Goal: Task Accomplishment & Management: Manage account settings

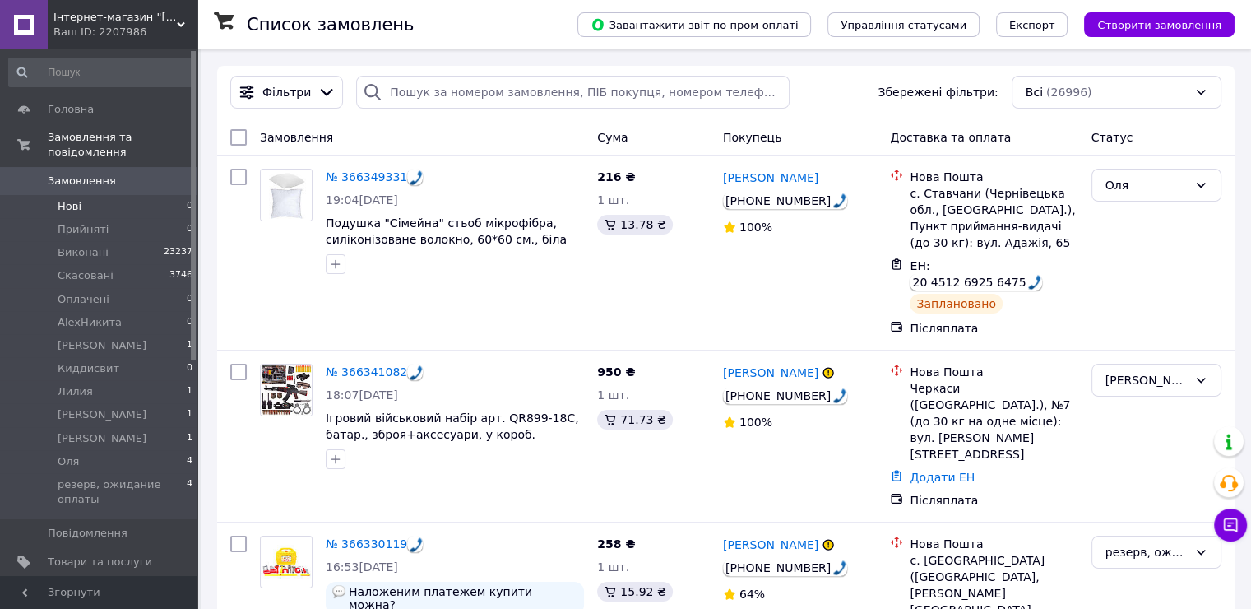
click at [73, 199] on span "Нові" at bounding box center [70, 206] width 24 height 15
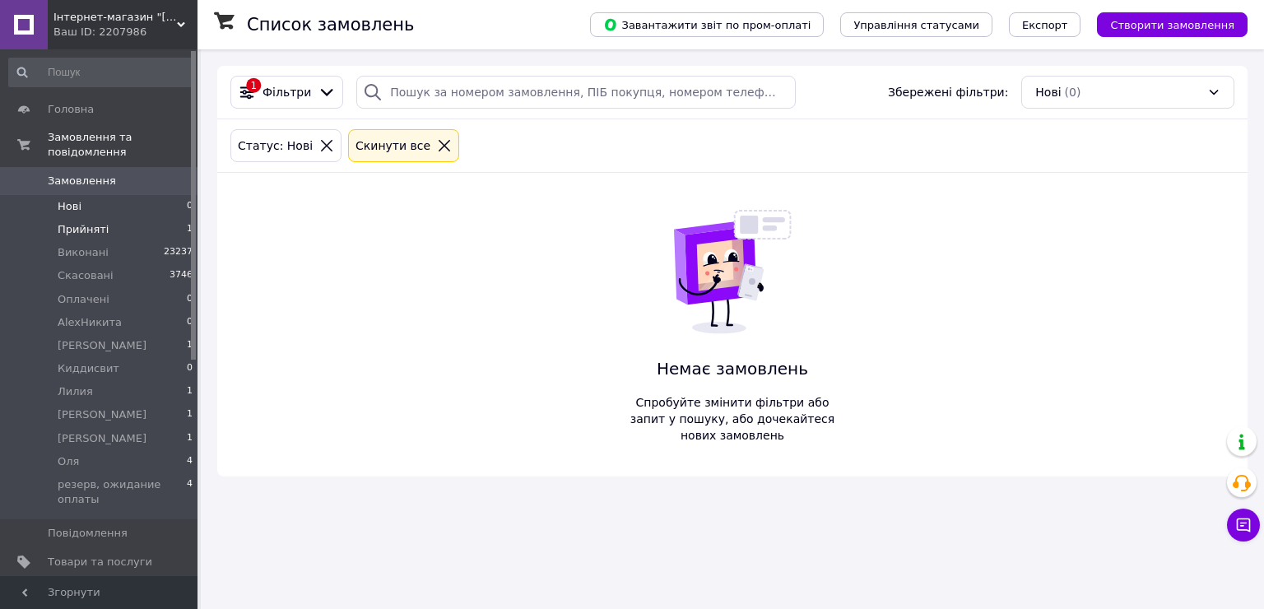
click at [92, 222] on span "Прийняті" at bounding box center [83, 229] width 51 height 15
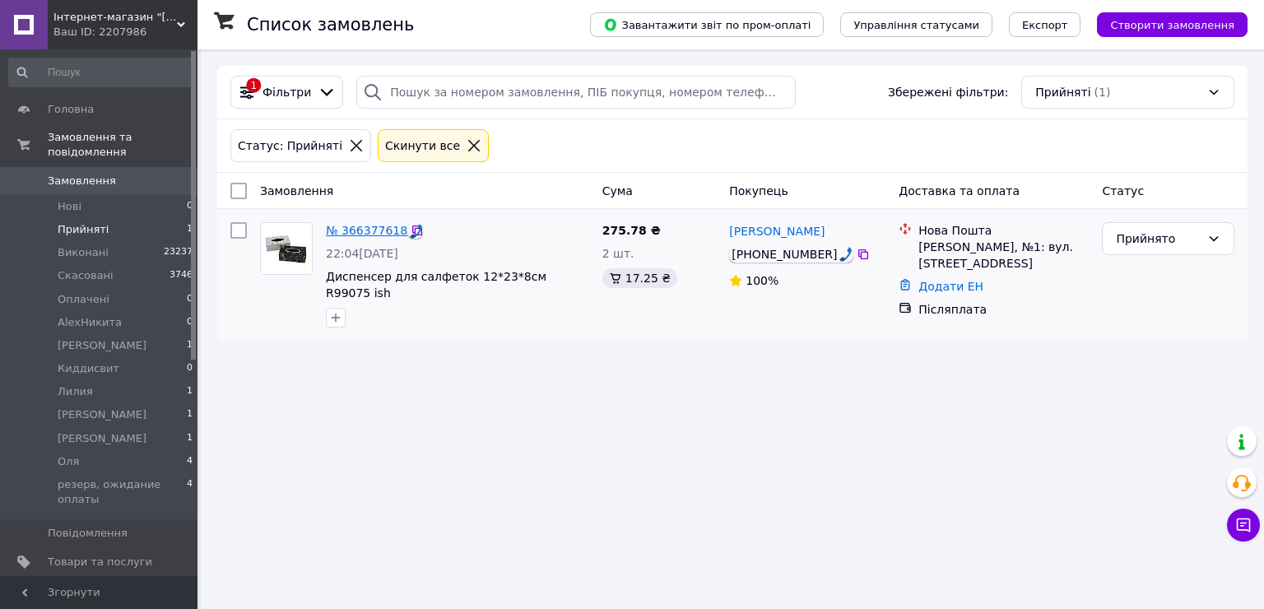
click at [378, 228] on link "№ 366377618" at bounding box center [366, 230] width 81 height 13
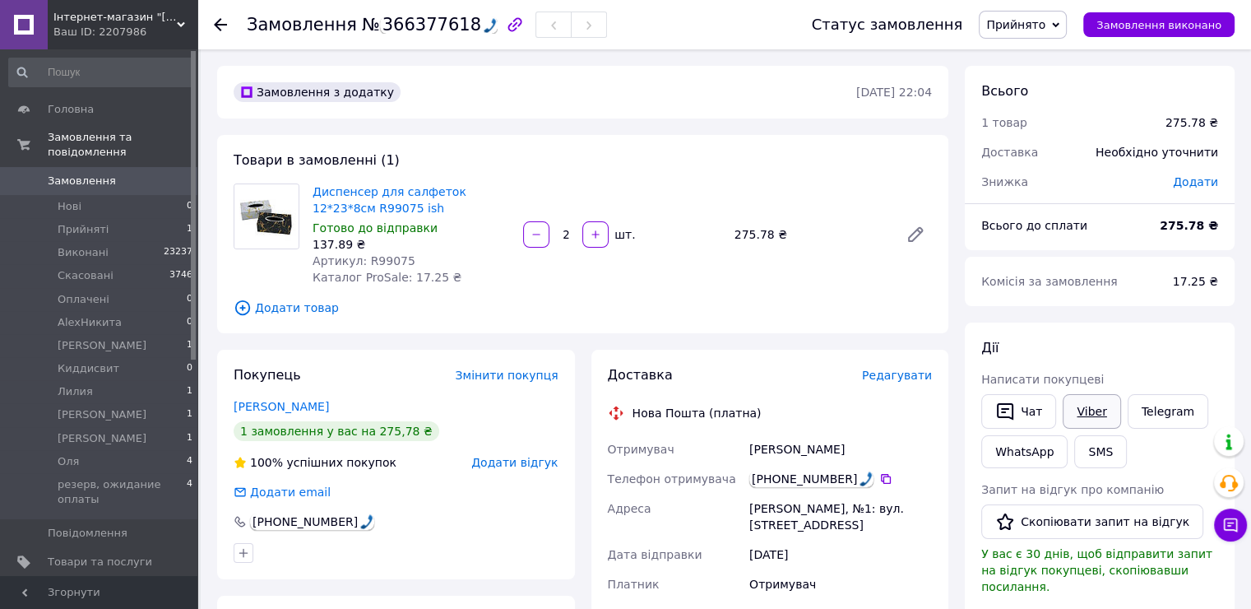
click at [1079, 401] on link "Viber" at bounding box center [1092, 411] width 58 height 35
drag, startPoint x: 1022, startPoint y: 30, endPoint x: 1030, endPoint y: 36, distance: 10.0
click at [1023, 30] on span "Прийнято" at bounding box center [1015, 24] width 59 height 13
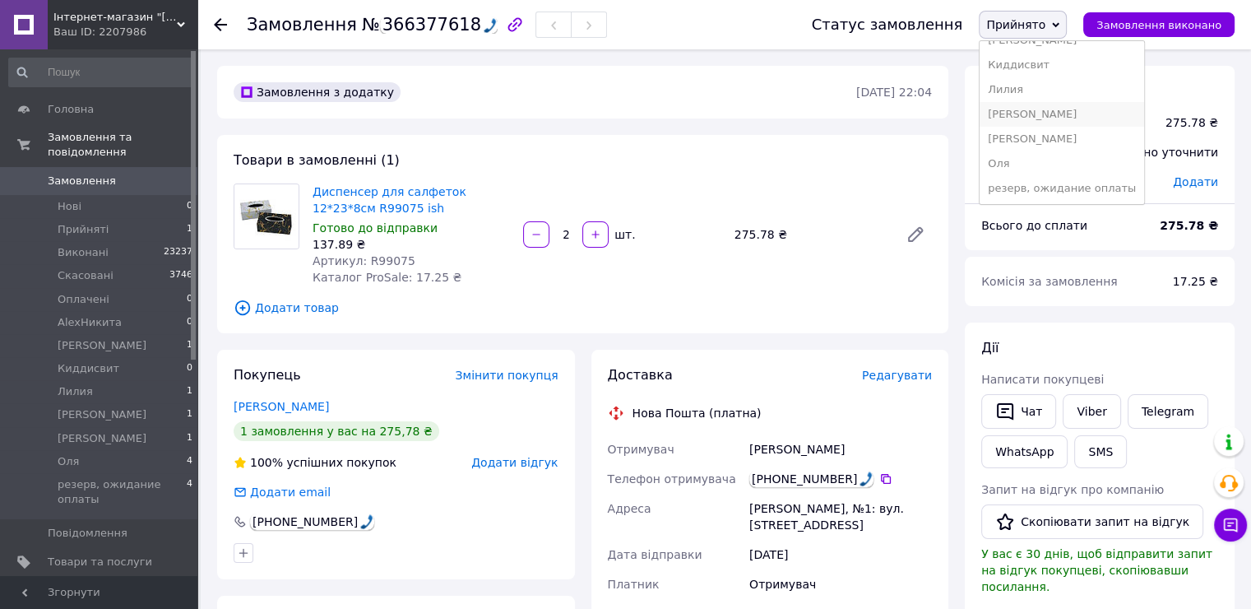
click at [1047, 116] on li "[PERSON_NAME]" at bounding box center [1062, 114] width 165 height 25
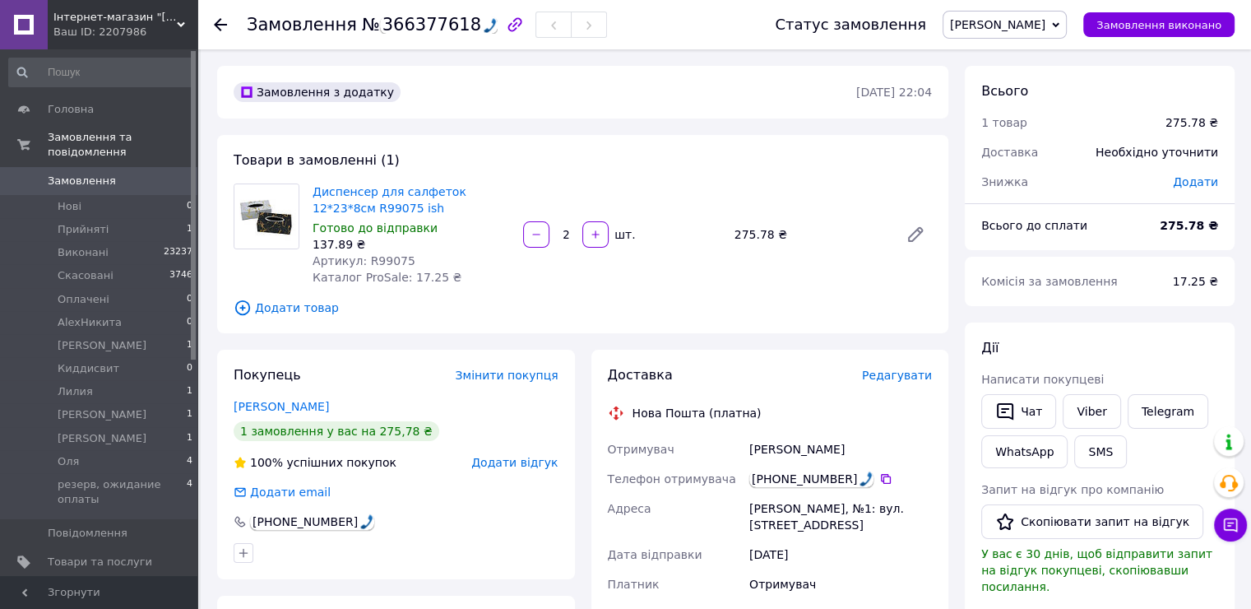
drag, startPoint x: 753, startPoint y: 299, endPoint x: 973, endPoint y: 50, distance: 332.2
click at [753, 296] on div "Товари в замовленні (1) Диспенсер для салфеток 12*23*8см R99075 ish Готово до в…" at bounding box center [582, 234] width 731 height 198
drag, startPoint x: 309, startPoint y: 180, endPoint x: 350, endPoint y: 209, distance: 49.5
click at [350, 209] on div "Диспенсер для салфеток 12*23*8см R99075 ish Готово до відправки 137.89 ₴ Артику…" at bounding box center [411, 234] width 211 height 109
click at [68, 454] on span "Оля" at bounding box center [68, 461] width 21 height 15
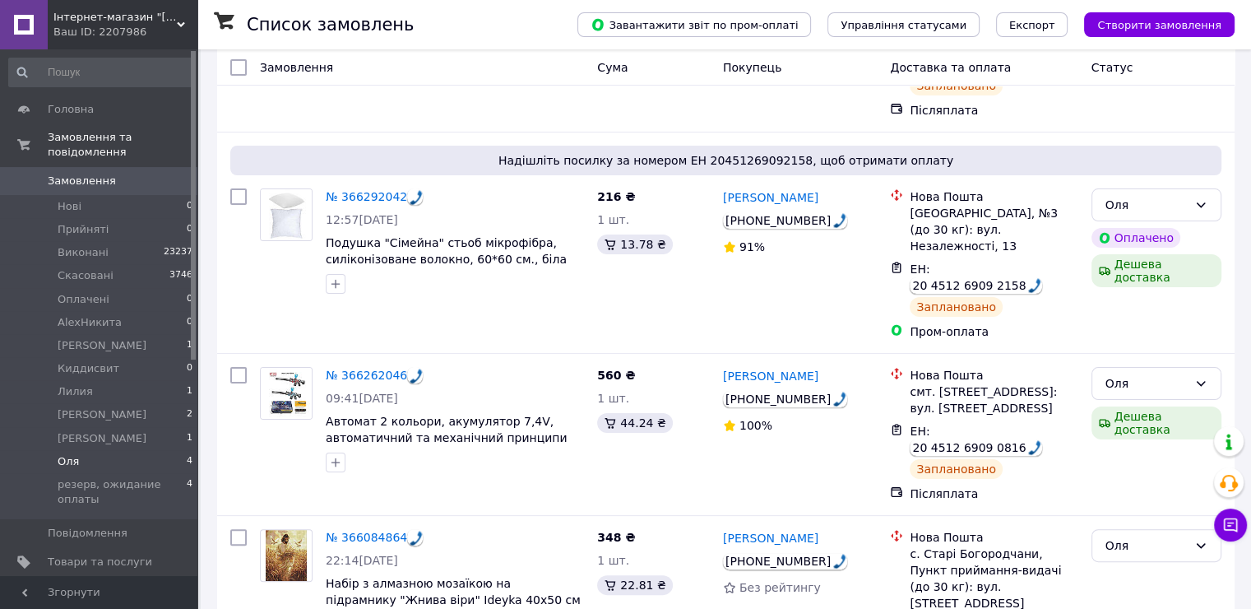
scroll to position [291, 0]
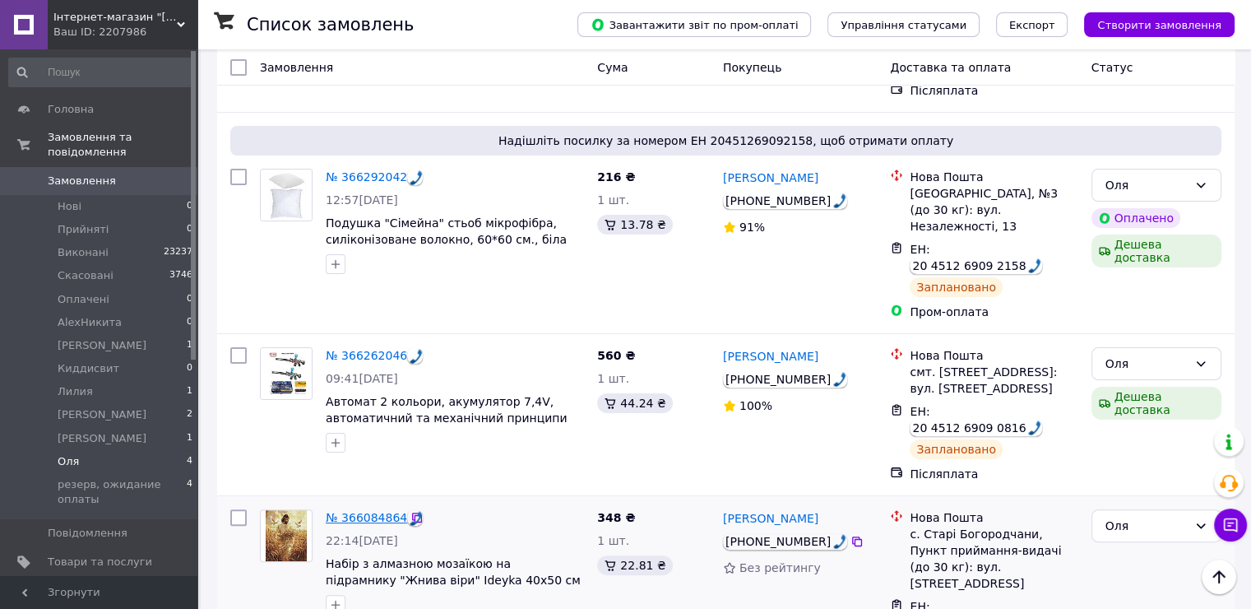
click at [355, 511] on link "№ 366084864" at bounding box center [366, 517] width 81 height 13
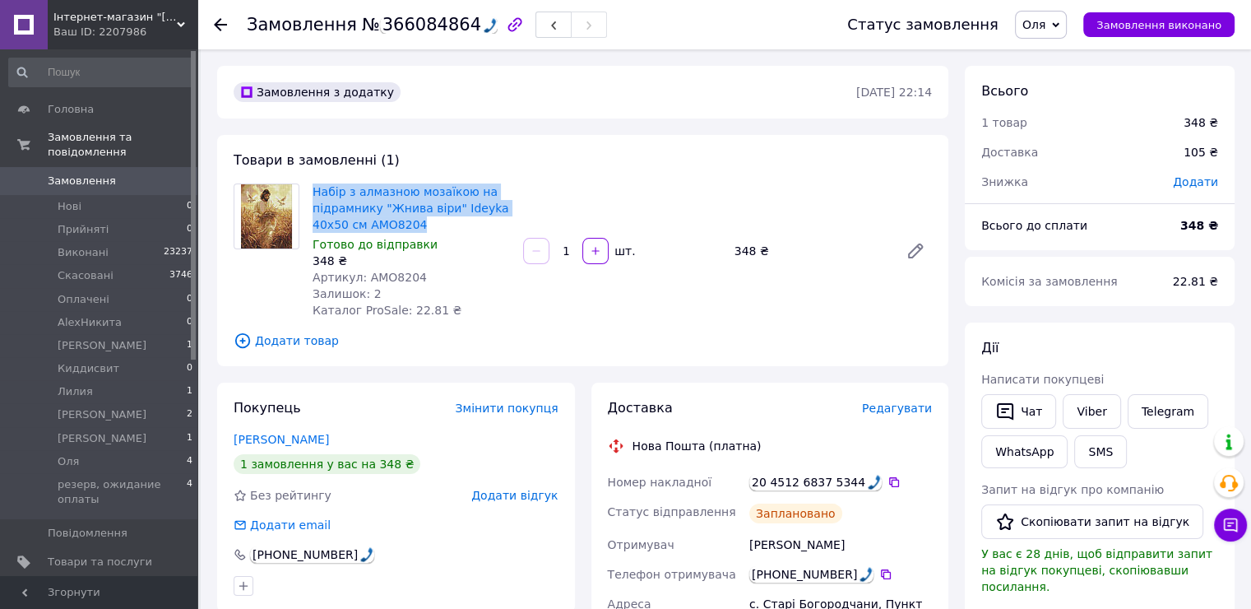
drag, startPoint x: 310, startPoint y: 186, endPoint x: 421, endPoint y: 225, distance: 117.9
click at [421, 225] on div "Набір з алмазною мозаїкою на підрамнику "Жнива віри" Ideyka 40х50 см AMO8204 Го…" at bounding box center [411, 251] width 211 height 142
click at [638, 326] on div "Товари в замовленні (1) Набір з алмазною мозаїкою на підрамнику "Жнива віри" Id…" at bounding box center [582, 250] width 731 height 231
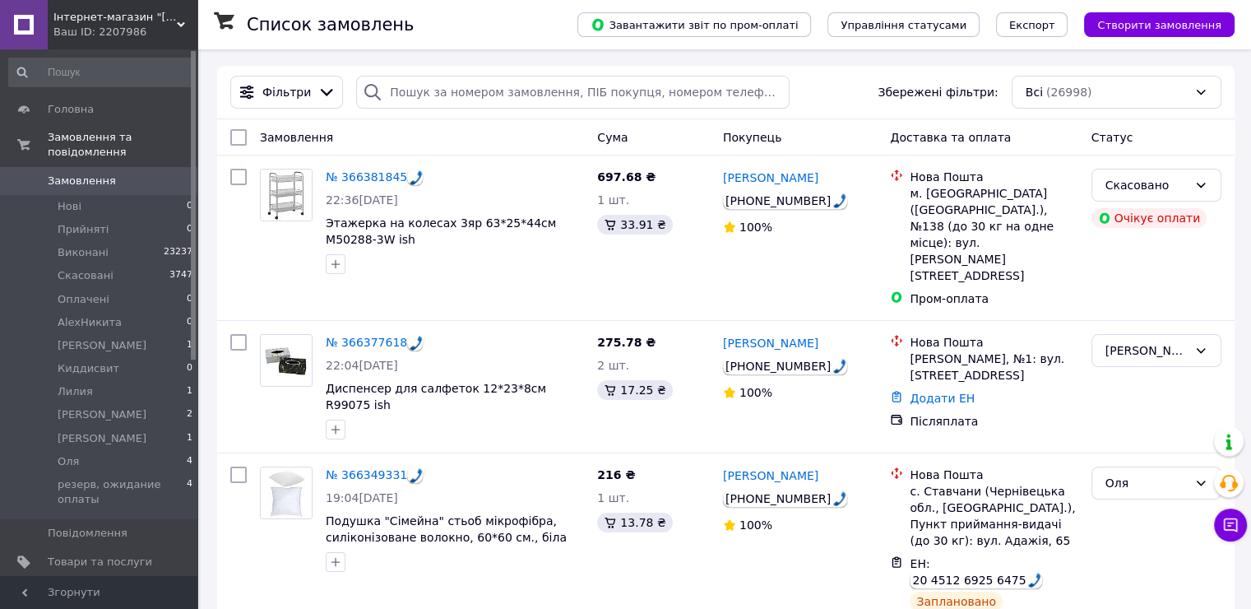
click at [147, 15] on span "Інтернет-магазин "IRISHOP.COM.UA"" at bounding box center [114, 17] width 123 height 15
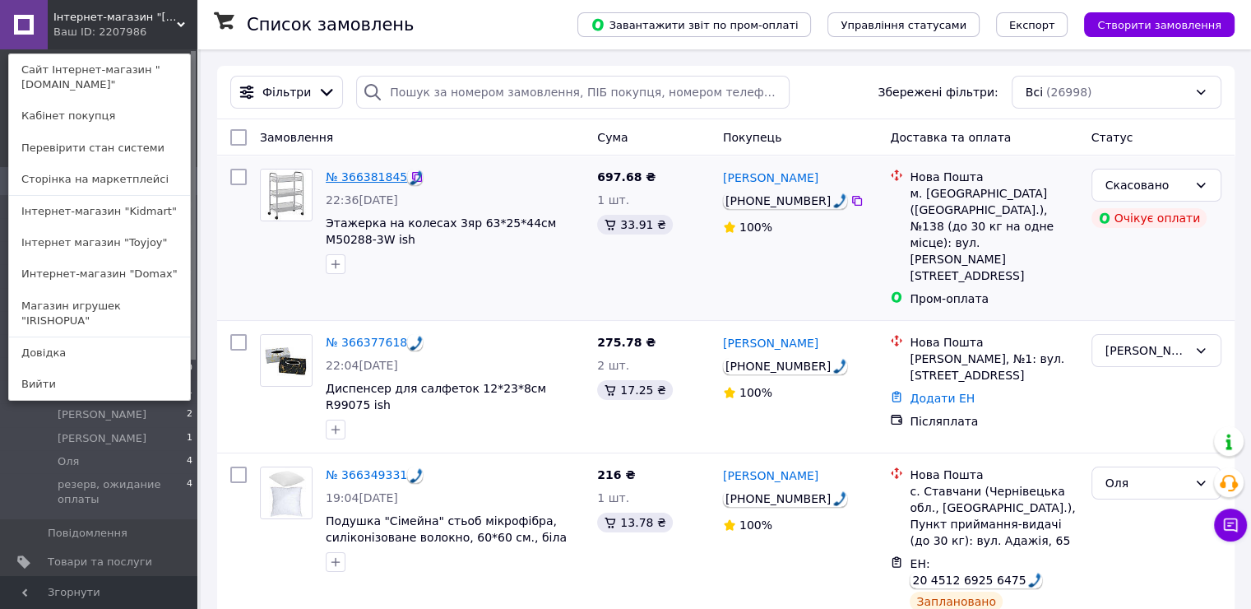
click at [365, 179] on link "№ 366381845" at bounding box center [366, 176] width 81 height 13
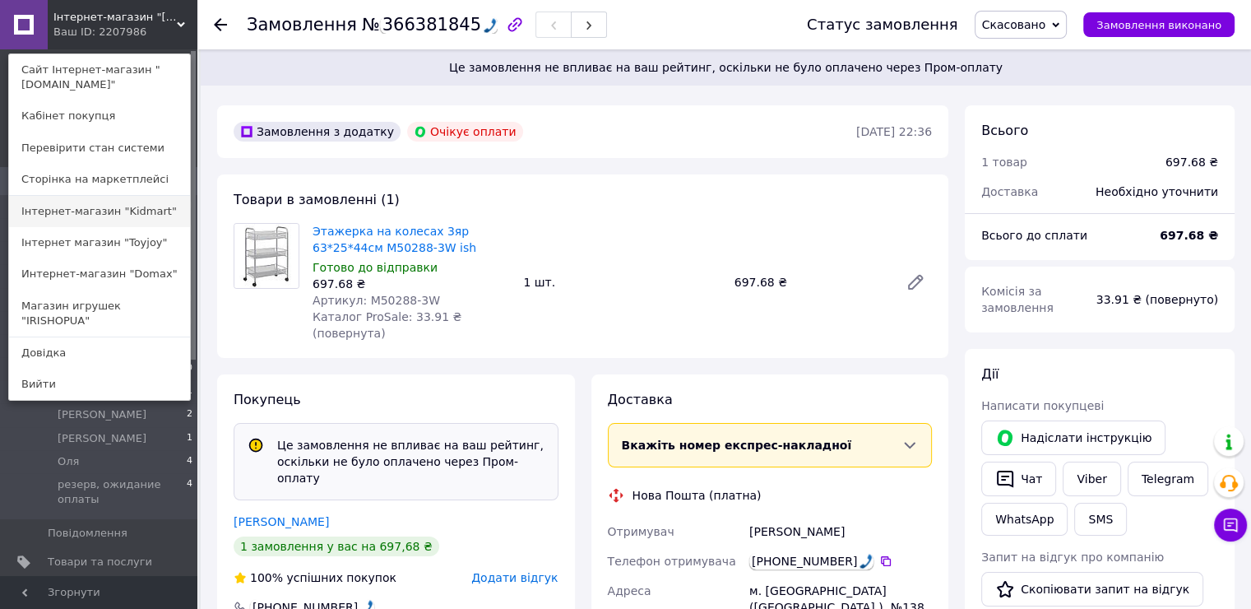
click at [91, 213] on link "Інтернет-магазин "Kidmart"" at bounding box center [99, 211] width 181 height 31
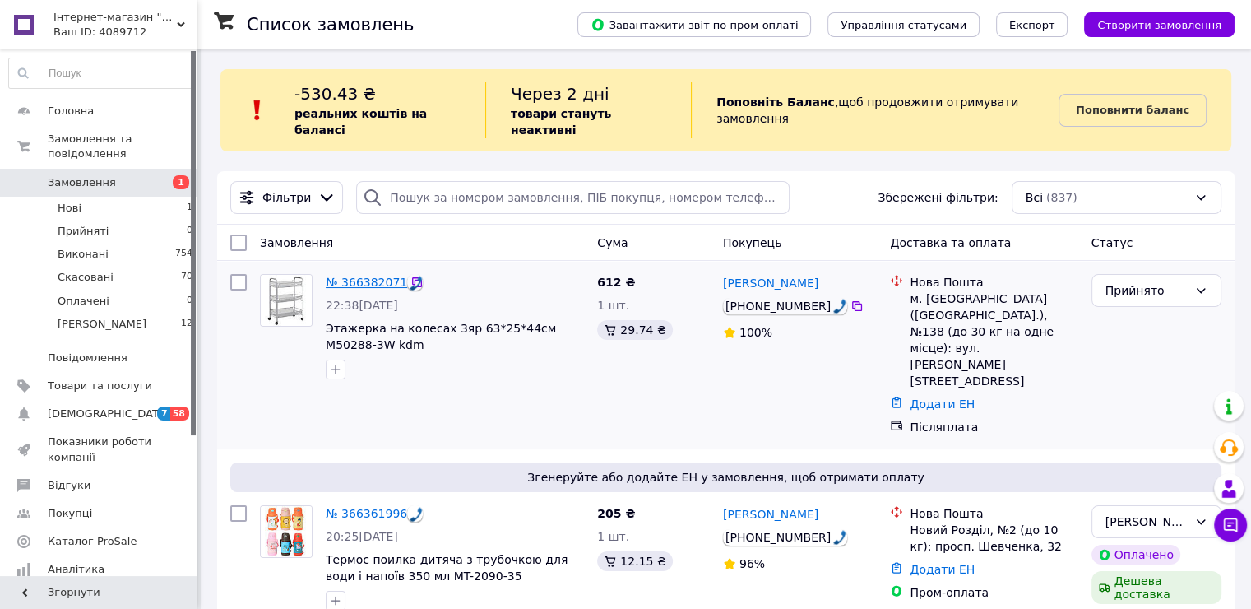
click at [362, 276] on link "№ 366382071" at bounding box center [366, 282] width 81 height 13
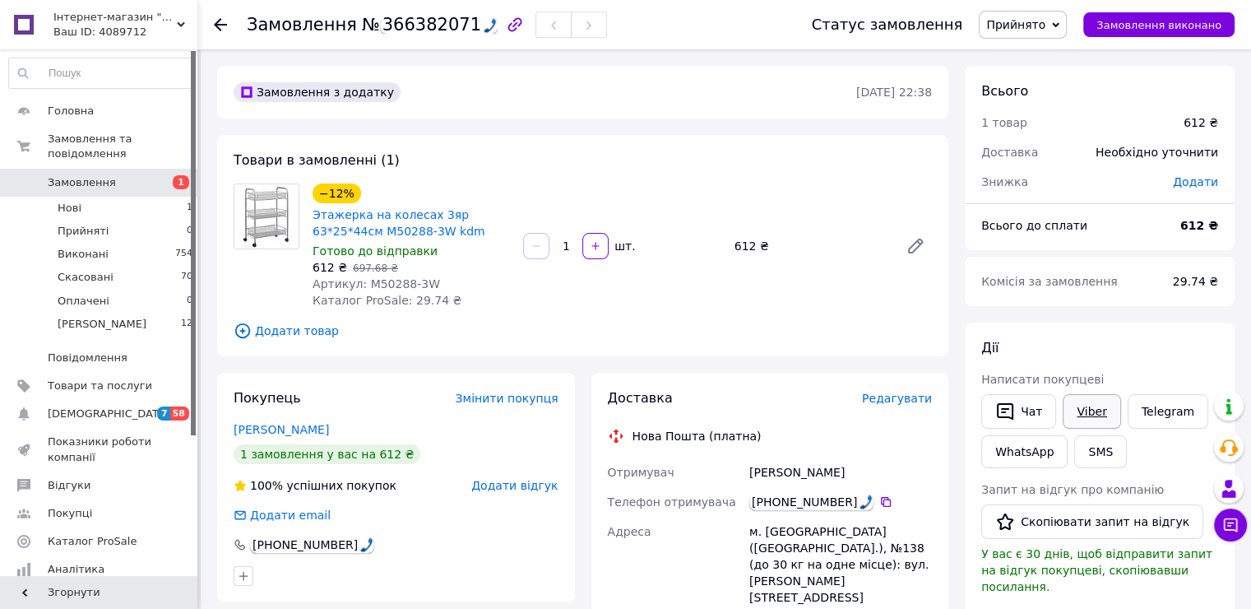
click at [1074, 408] on link "Viber" at bounding box center [1092, 411] width 58 height 35
click at [1045, 20] on span "Прийнято" at bounding box center [1015, 24] width 59 height 13
click at [1033, 127] on li "[PERSON_NAME]" at bounding box center [1032, 131] width 105 height 25
click at [128, 26] on div "Ваш ID: 4089712" at bounding box center [125, 32] width 144 height 15
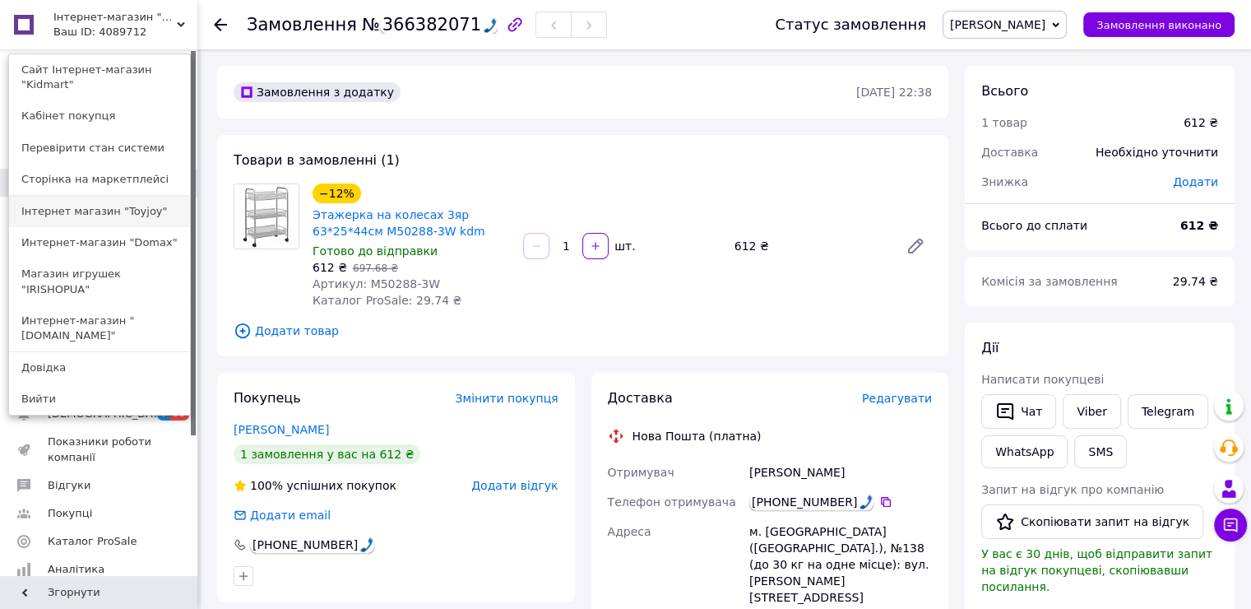
click at [83, 196] on link "Інтернет магазин "Toyjoy"" at bounding box center [99, 211] width 181 height 31
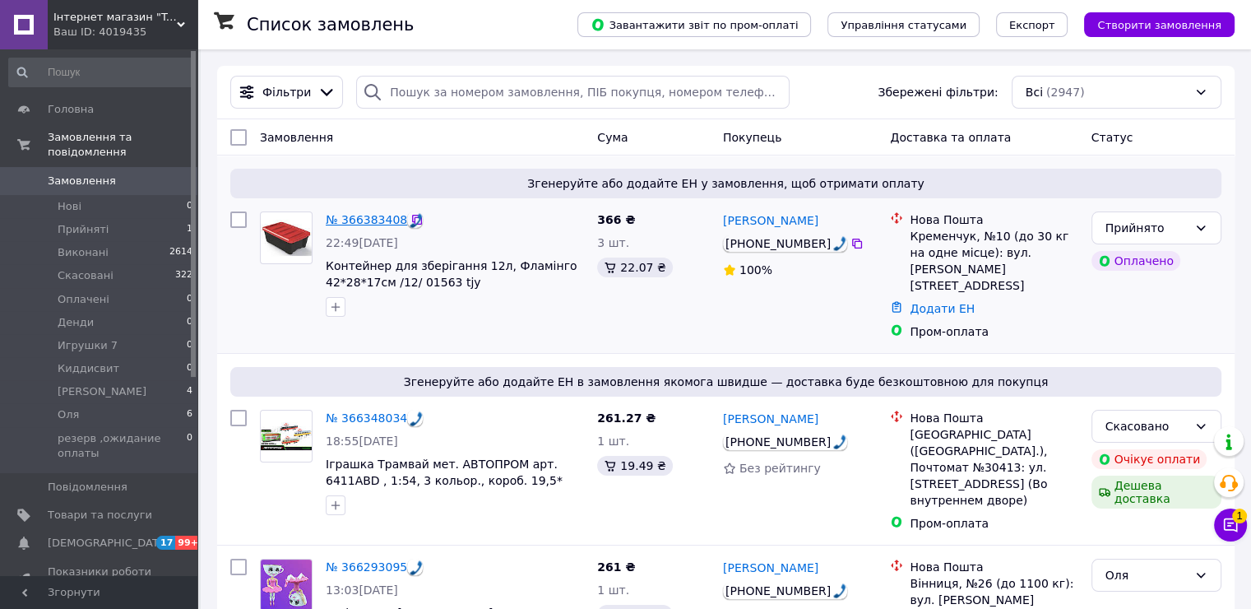
click at [359, 218] on link "№ 366383408" at bounding box center [366, 219] width 81 height 13
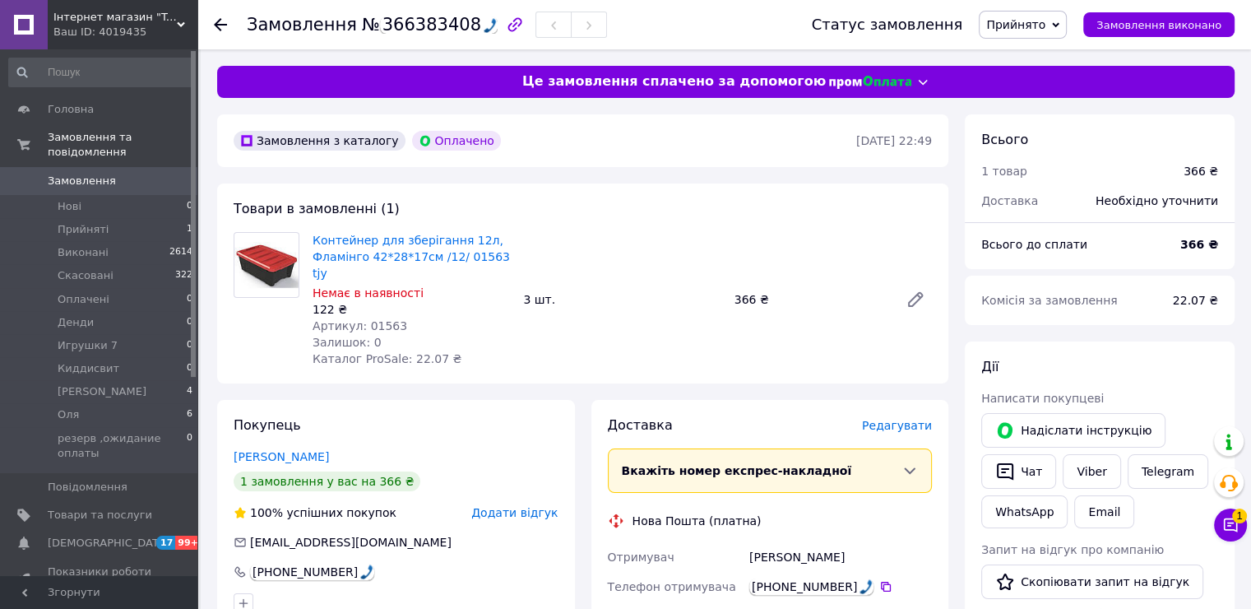
click at [377, 319] on span "Артикул: 01563" at bounding box center [360, 325] width 95 height 13
click at [680, 313] on div "Контейнер для зберігання 12л, Фламінго 42*28*17см /12/ 01563 tjy Немає в наявно…" at bounding box center [622, 300] width 633 height 142
click at [1068, 467] on link "Viber" at bounding box center [1092, 471] width 58 height 35
click at [119, 33] on div "Ваш ID: 4019435" at bounding box center [125, 32] width 144 height 15
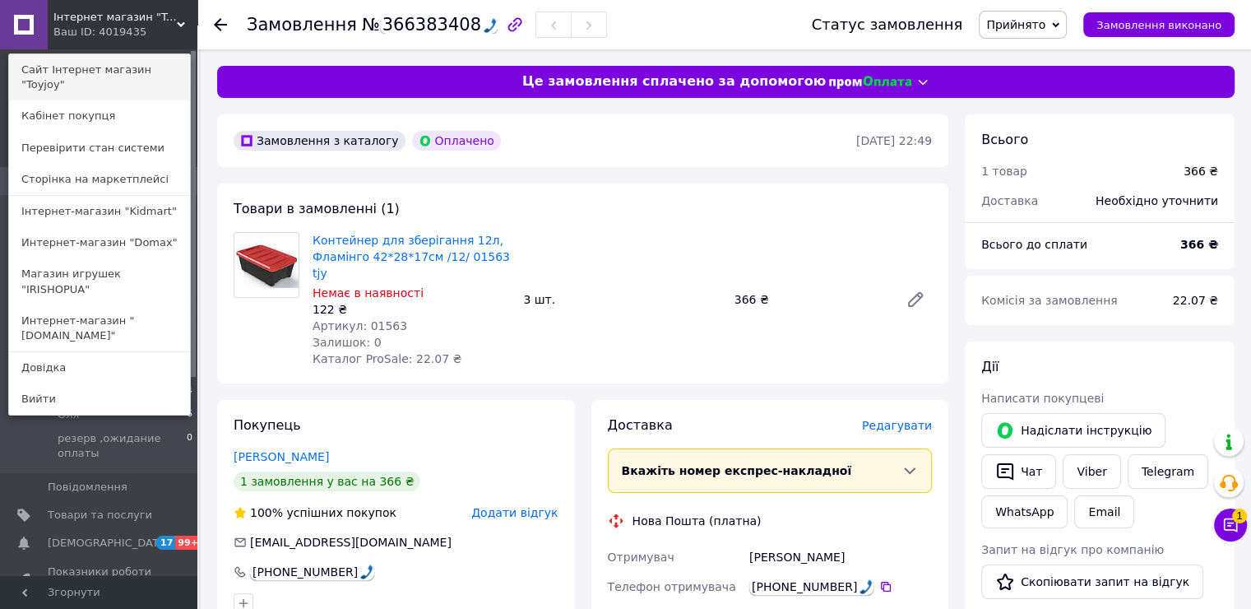
click at [122, 72] on link "Сайт Інтернет магазин "Toyjoy"" at bounding box center [99, 77] width 181 height 46
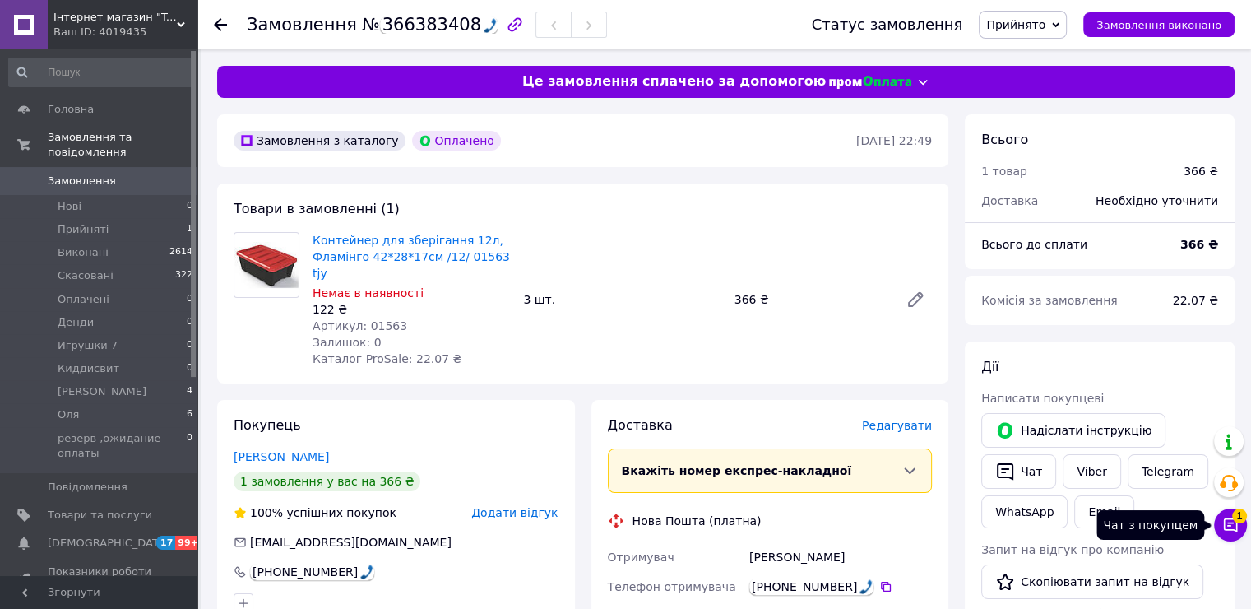
click at [1232, 523] on icon at bounding box center [1231, 525] width 14 height 14
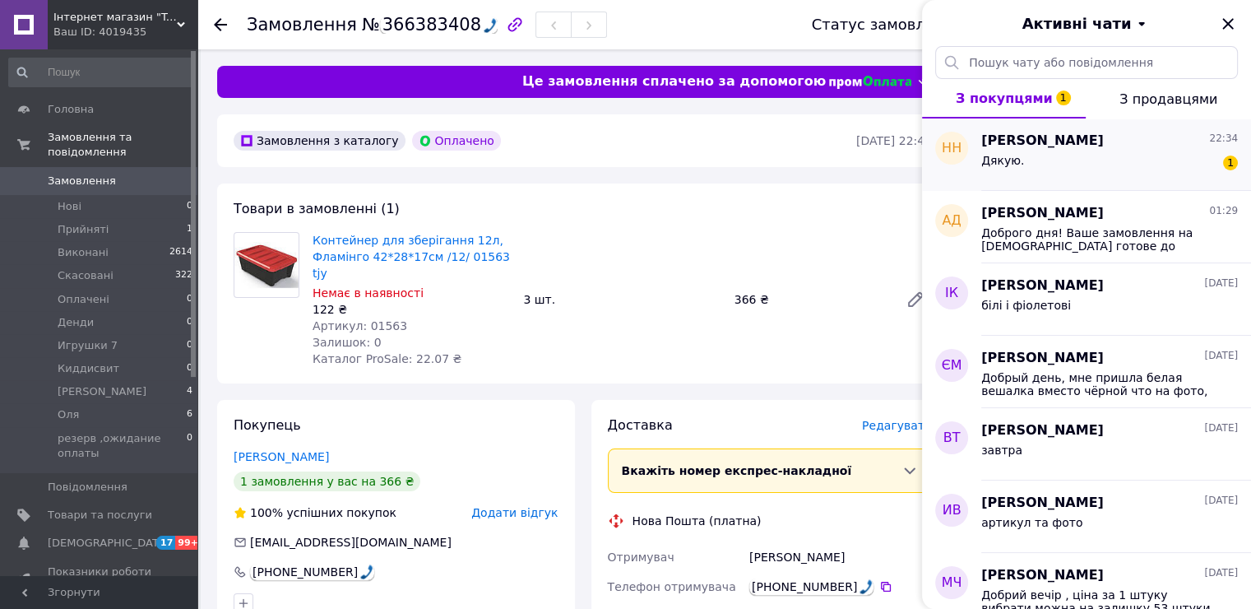
click at [1133, 169] on div "Дякую. 1" at bounding box center [1110, 164] width 257 height 26
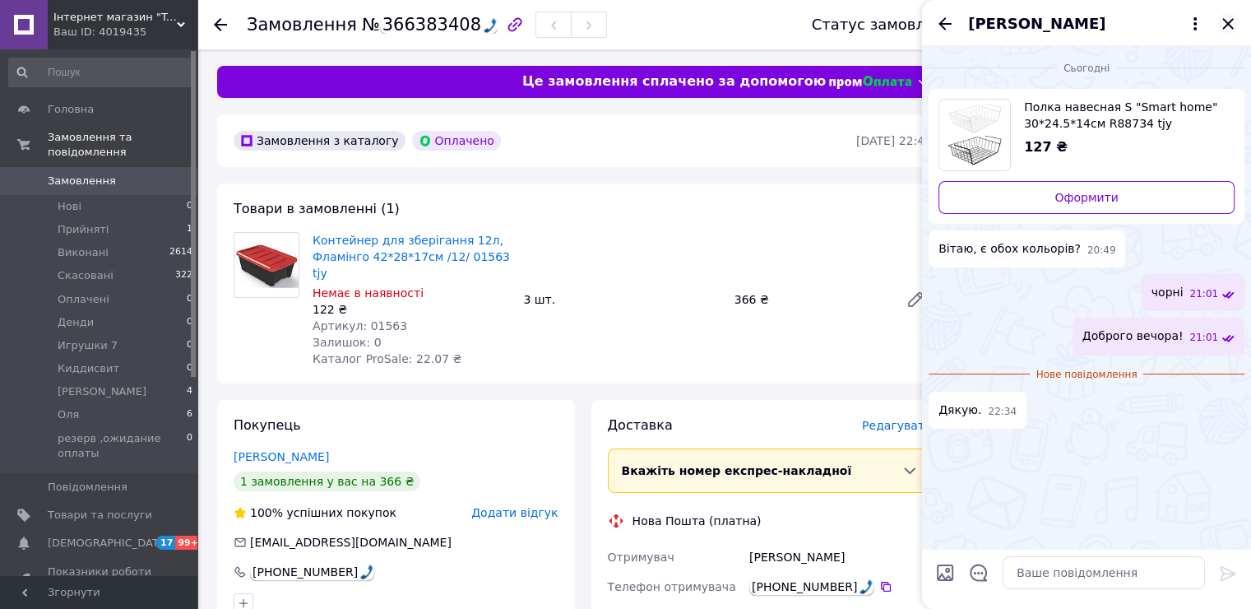
click at [1224, 19] on icon "Закрити" at bounding box center [1228, 24] width 20 height 20
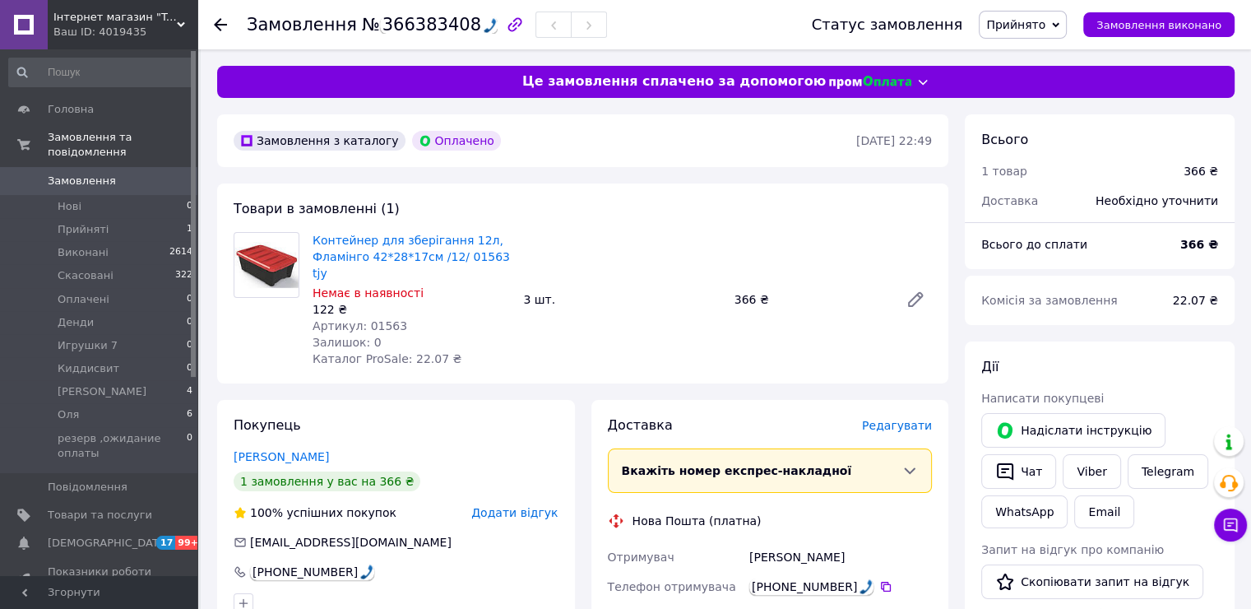
click at [908, 419] on span "Редагувати" at bounding box center [897, 425] width 70 height 13
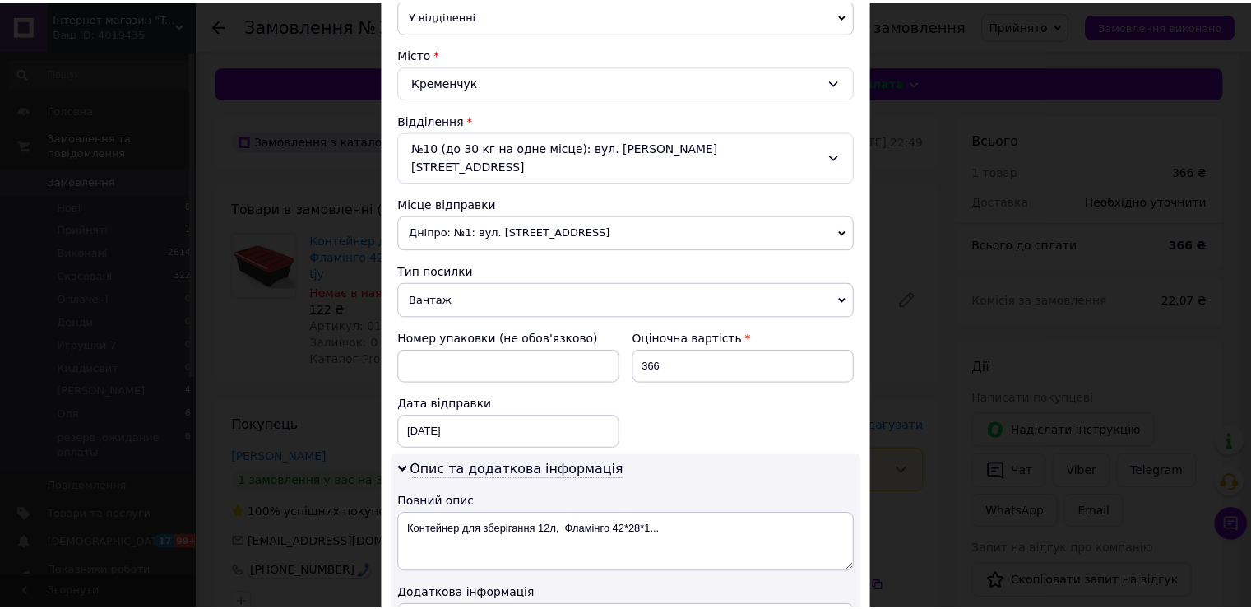
scroll to position [662, 0]
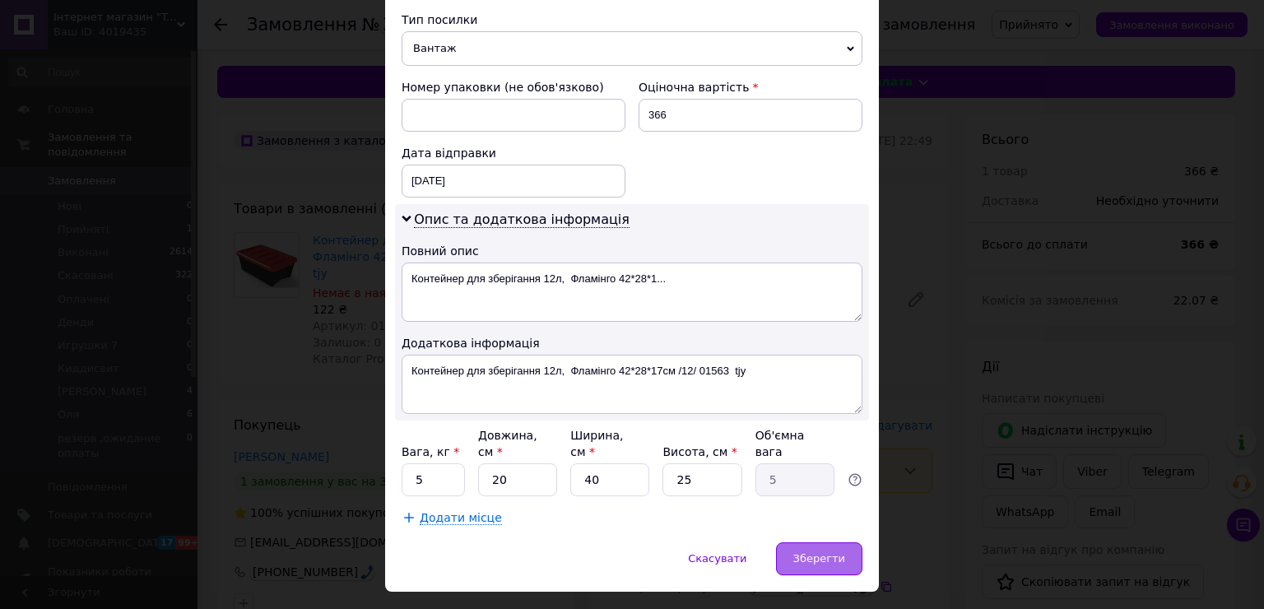
click at [822, 542] on div "Зберегти" at bounding box center [819, 558] width 86 height 33
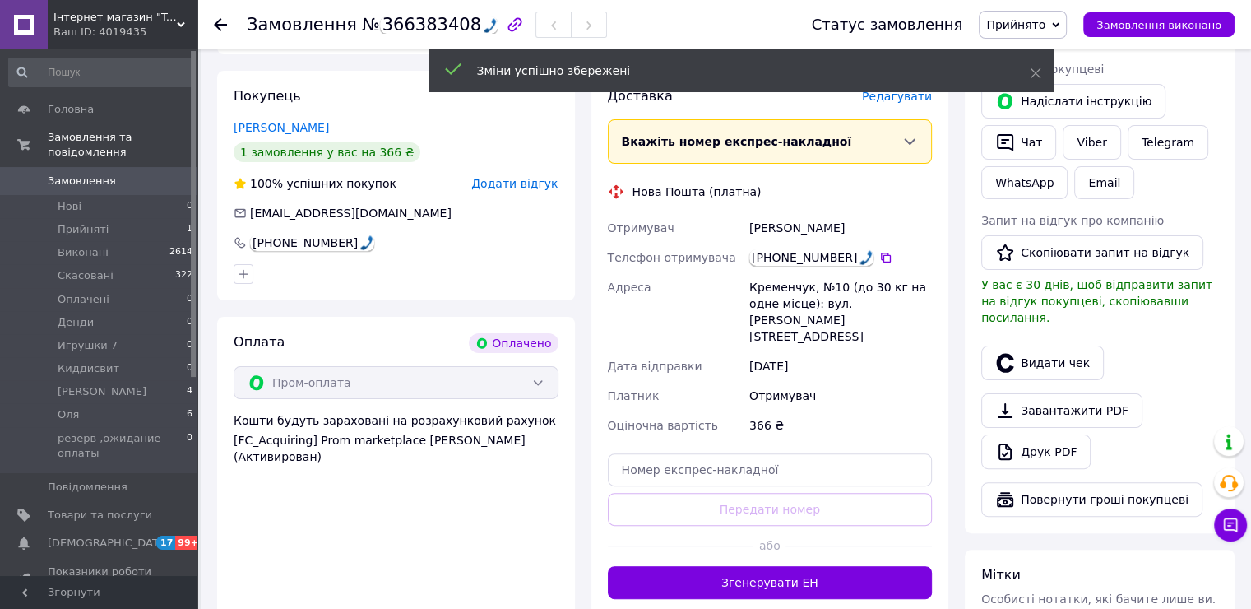
scroll to position [641, 0]
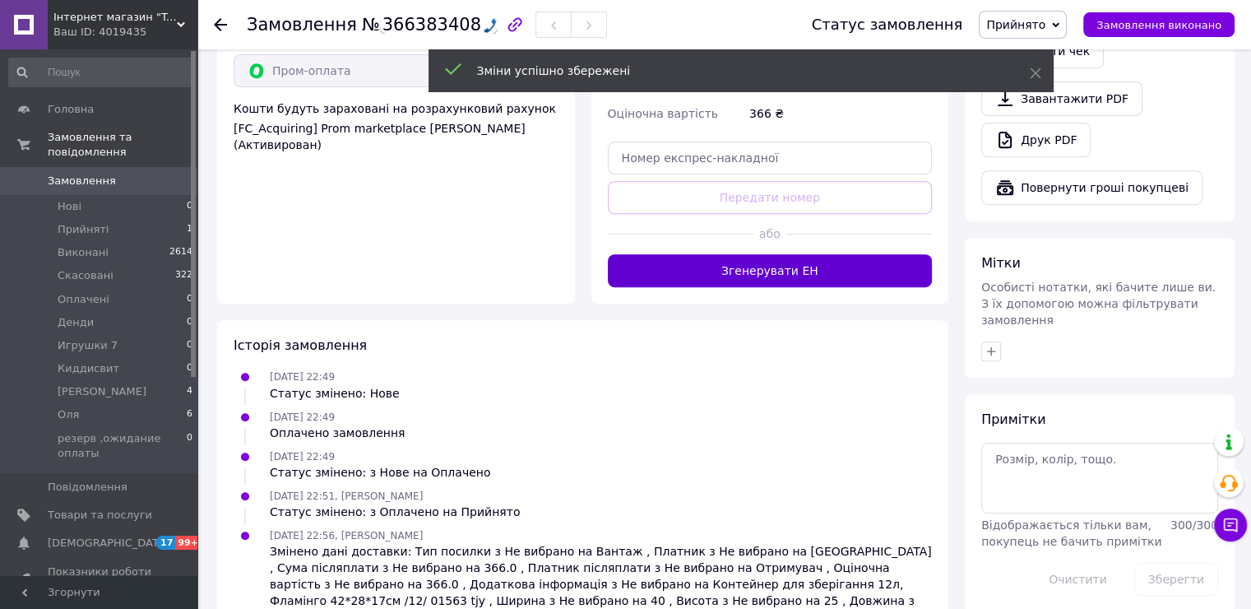
click at [733, 254] on button "Згенерувати ЕН" at bounding box center [770, 270] width 325 height 33
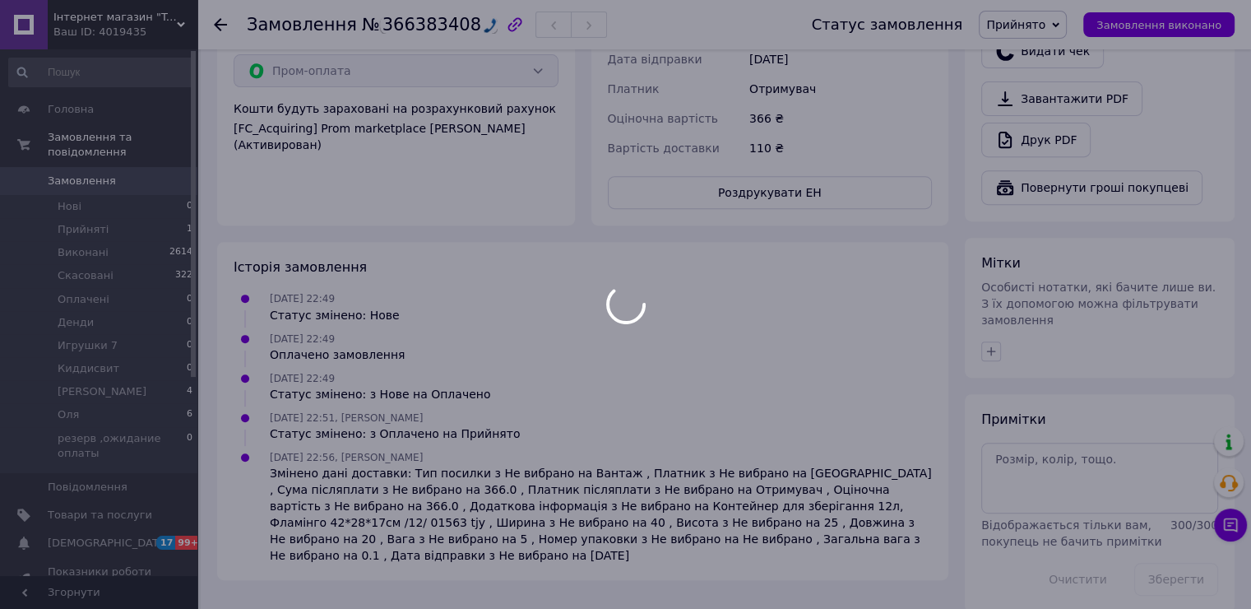
scroll to position [625, 0]
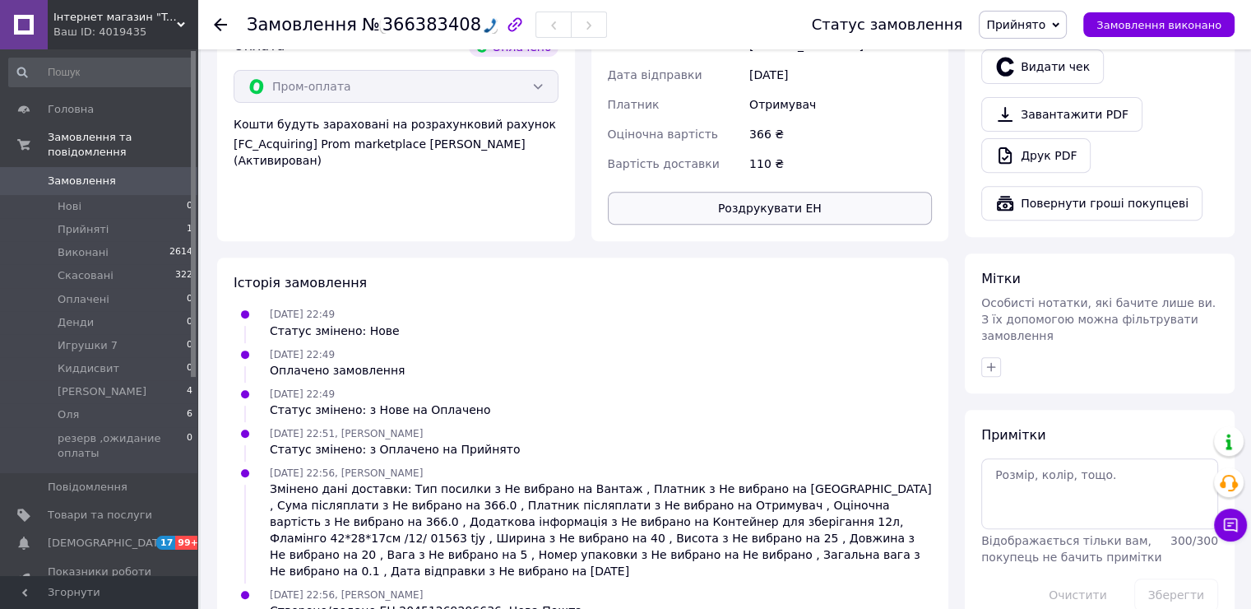
click at [768, 192] on button "Роздрукувати ЕН" at bounding box center [770, 208] width 325 height 33
click at [1046, 25] on span "Прийнято" at bounding box center [1015, 24] width 59 height 13
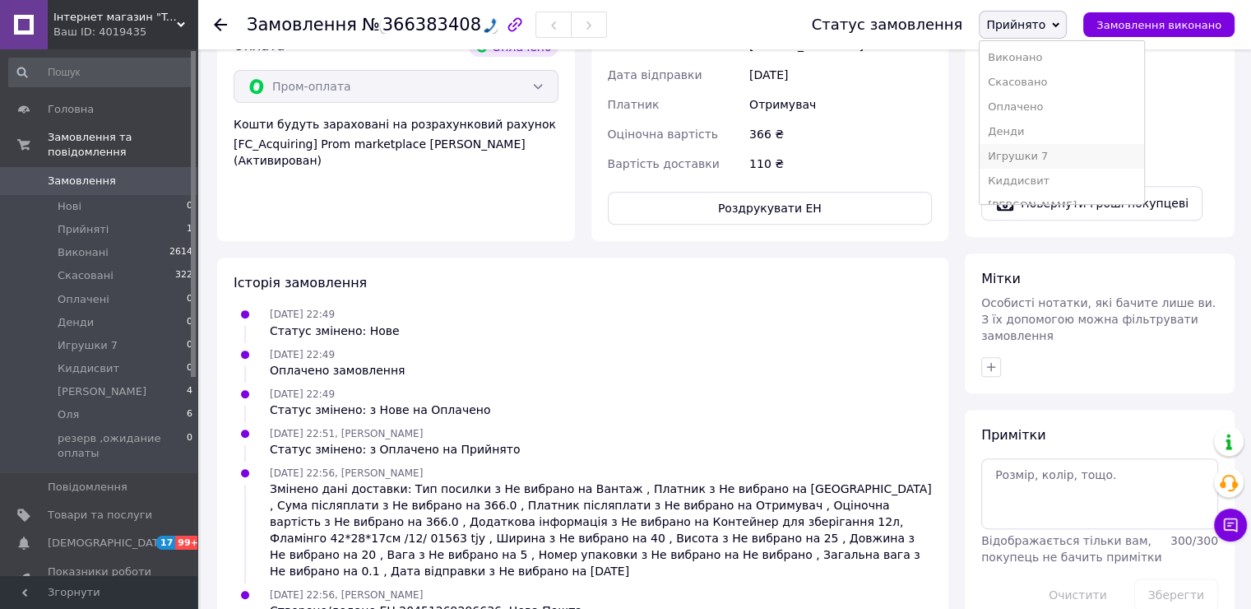
scroll to position [67, 0]
click at [1037, 160] on li "Оля" at bounding box center [1062, 163] width 165 height 25
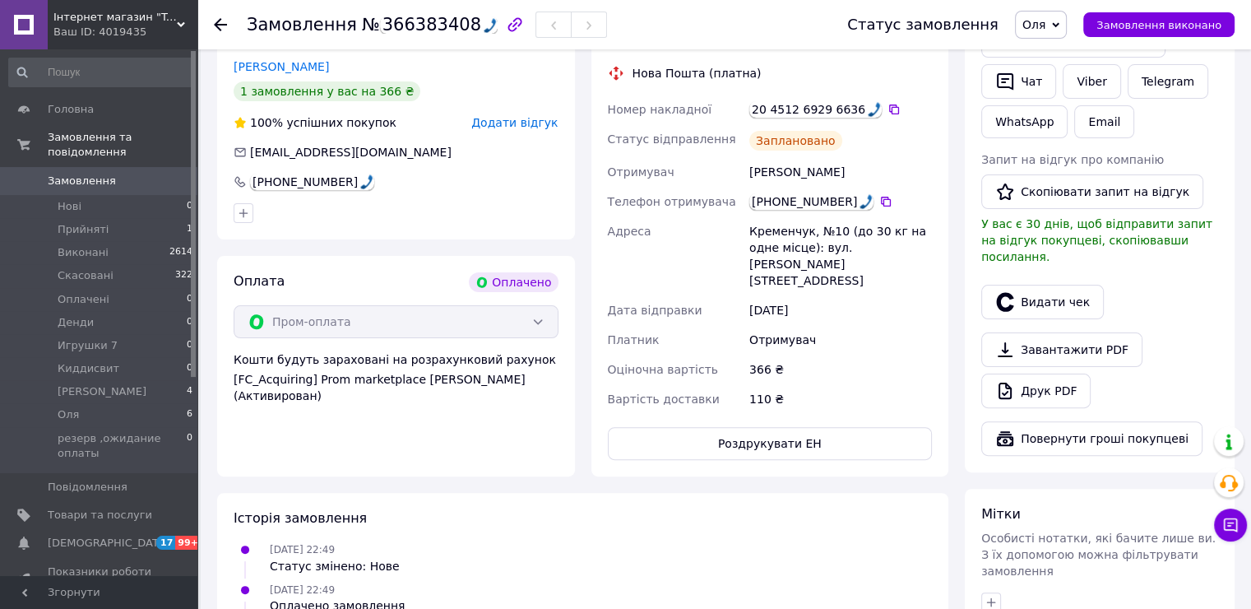
scroll to position [411, 0]
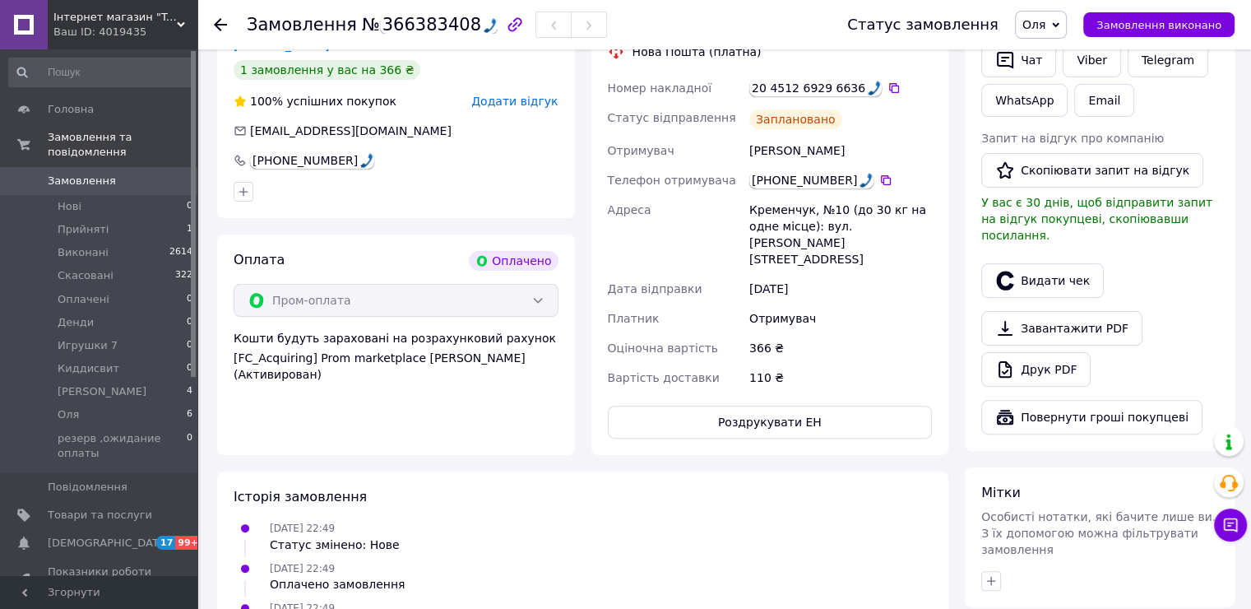
click at [119, 23] on span "Інтернет магазин "Toyjoy"" at bounding box center [114, 17] width 123 height 15
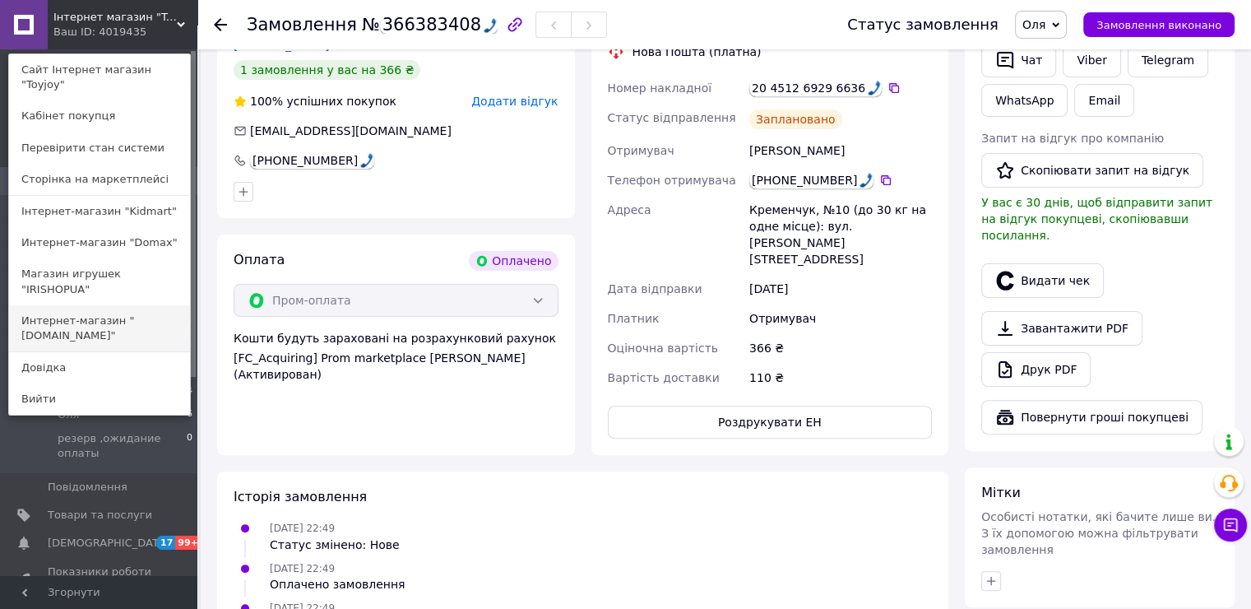
click at [98, 305] on link "Интернет-магазин "IRISHOP.COM.UA"" at bounding box center [99, 328] width 181 height 46
